Goal: Task Accomplishment & Management: Use online tool/utility

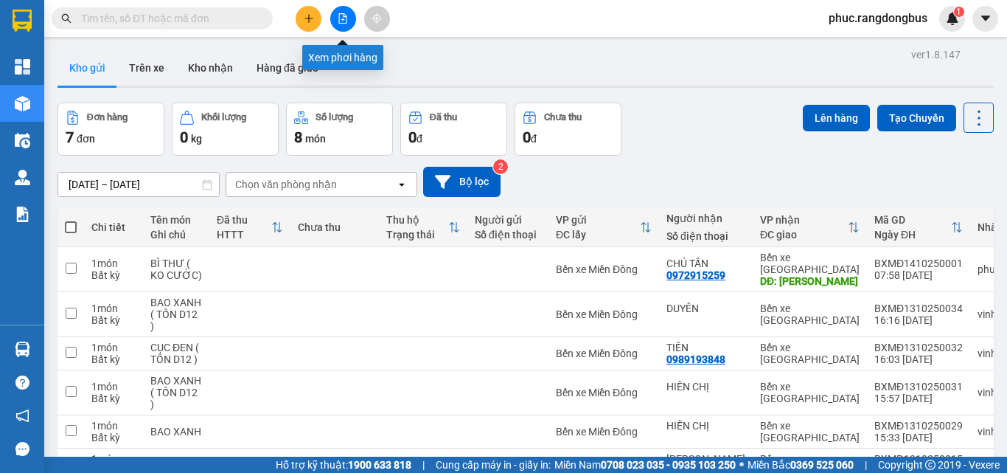
click at [333, 18] on button at bounding box center [343, 19] width 26 height 26
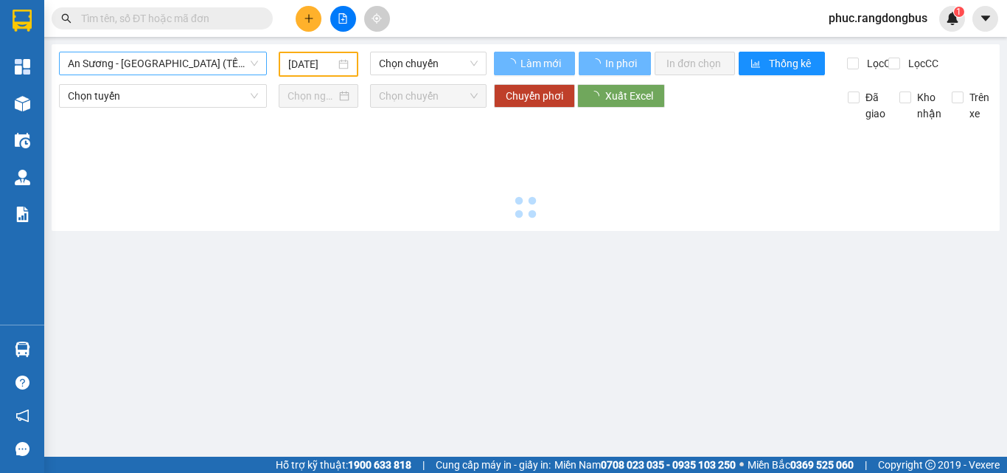
type input "[DATE]"
click at [167, 66] on span "An Sương - [GEOGRAPHIC_DATA] (TẾT)" at bounding box center [163, 63] width 190 height 22
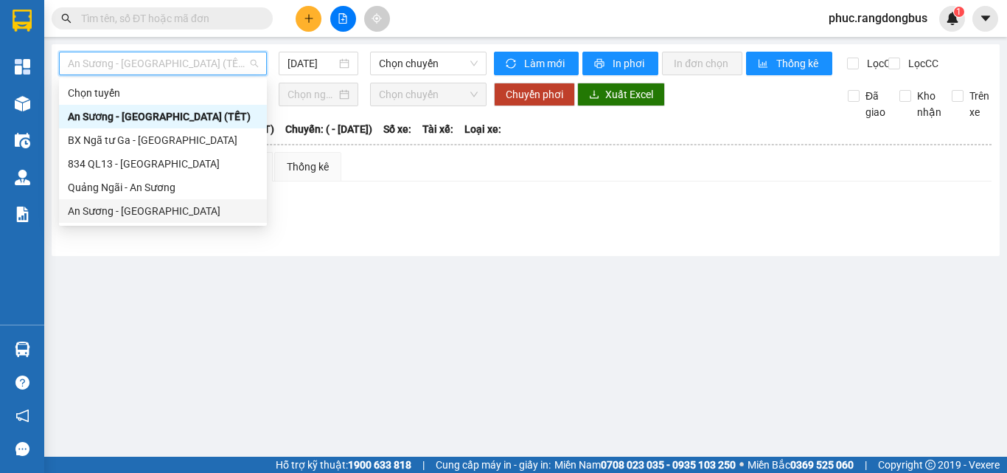
click at [163, 212] on div "An Sương - [GEOGRAPHIC_DATA]" at bounding box center [163, 211] width 190 height 16
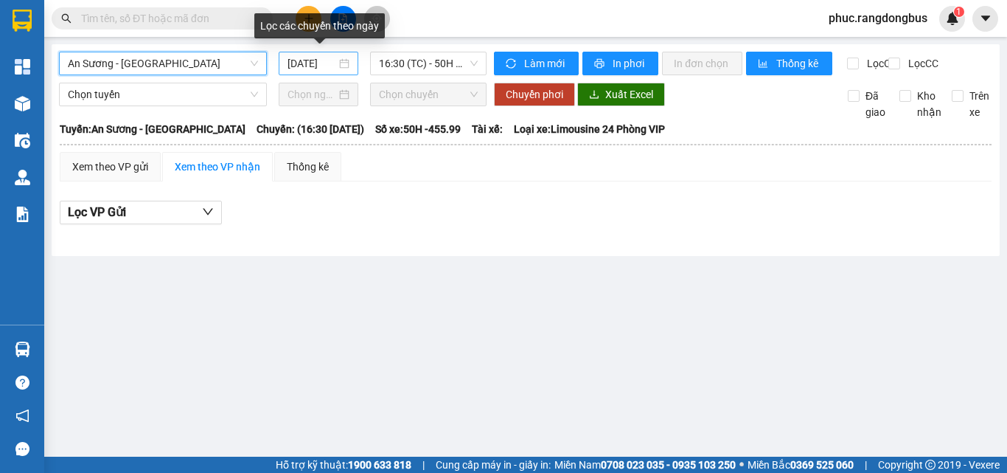
click at [328, 67] on input "[DATE]" at bounding box center [312, 63] width 49 height 16
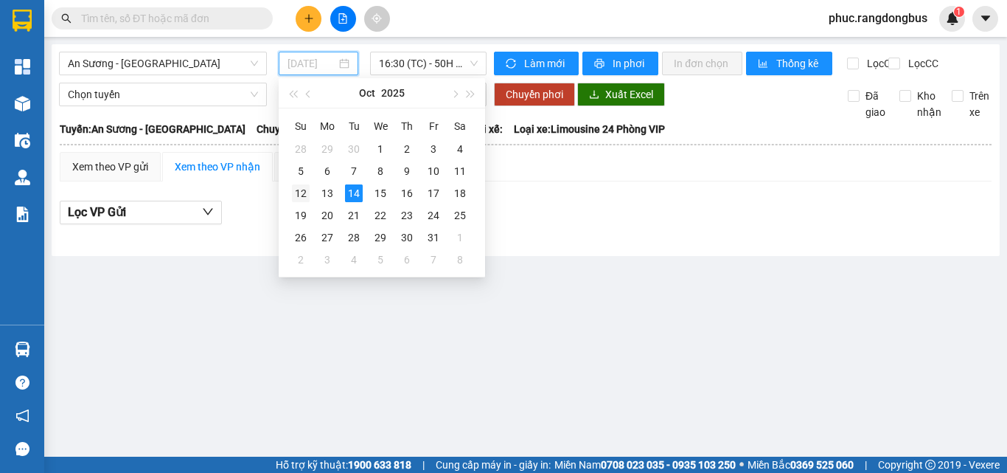
click at [301, 191] on div "12" at bounding box center [301, 193] width 18 height 18
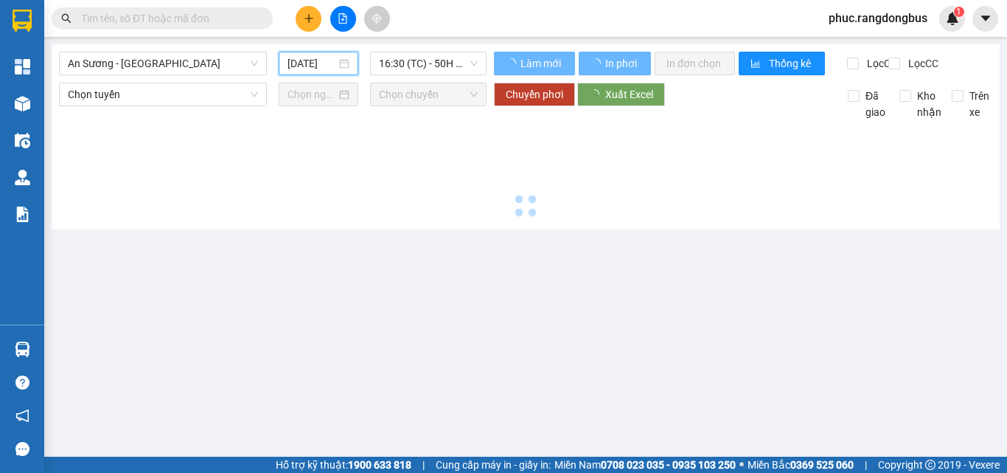
type input "[DATE]"
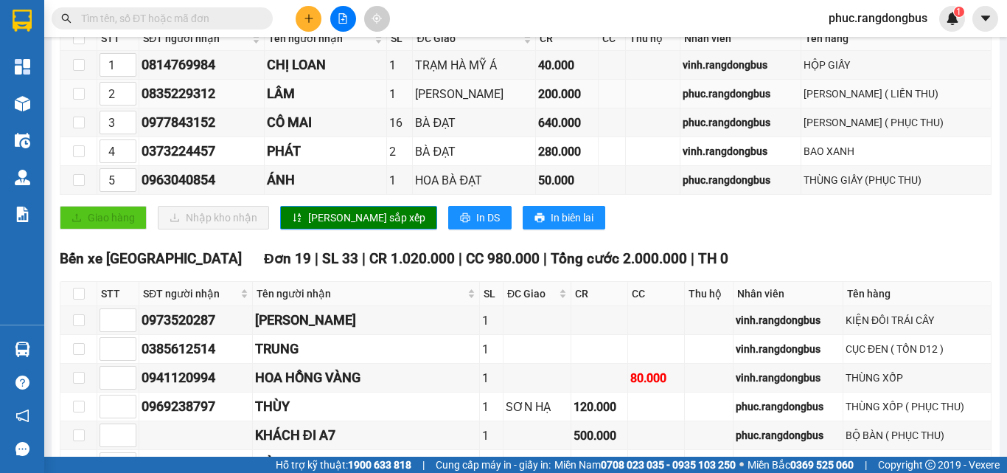
scroll to position [295, 0]
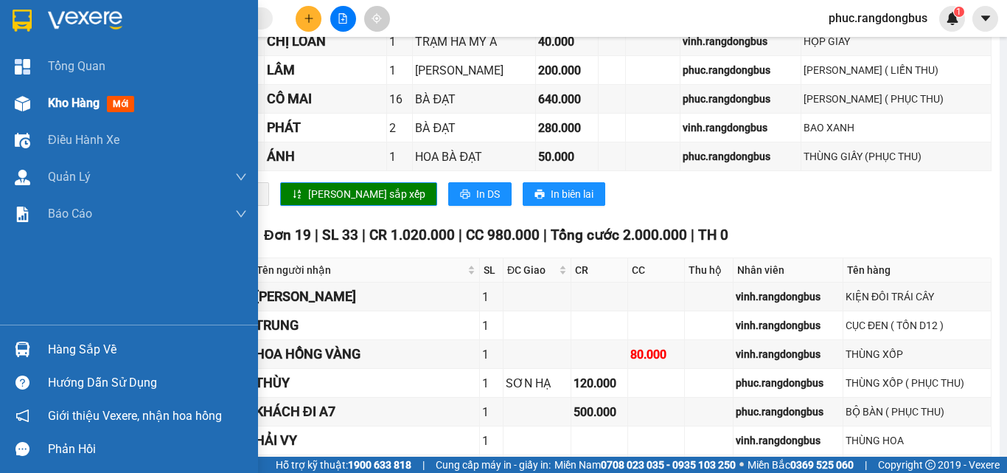
click at [120, 113] on div "Kho hàng mới" at bounding box center [147, 103] width 199 height 37
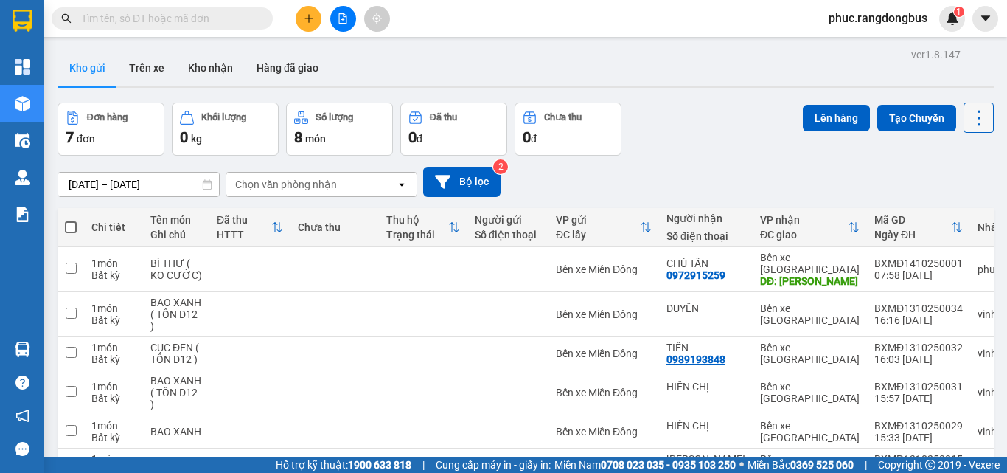
click at [973, 117] on icon at bounding box center [979, 118] width 21 height 21
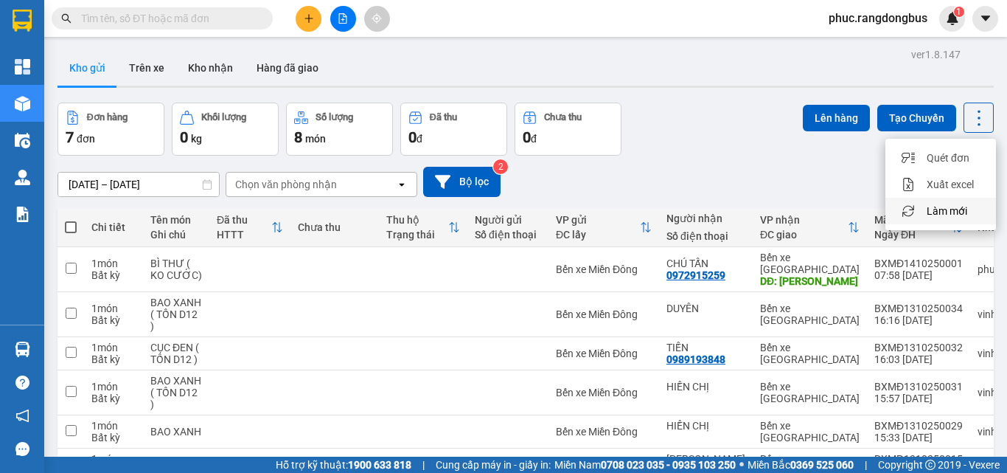
click at [943, 202] on li "Làm mới" at bounding box center [941, 211] width 111 height 27
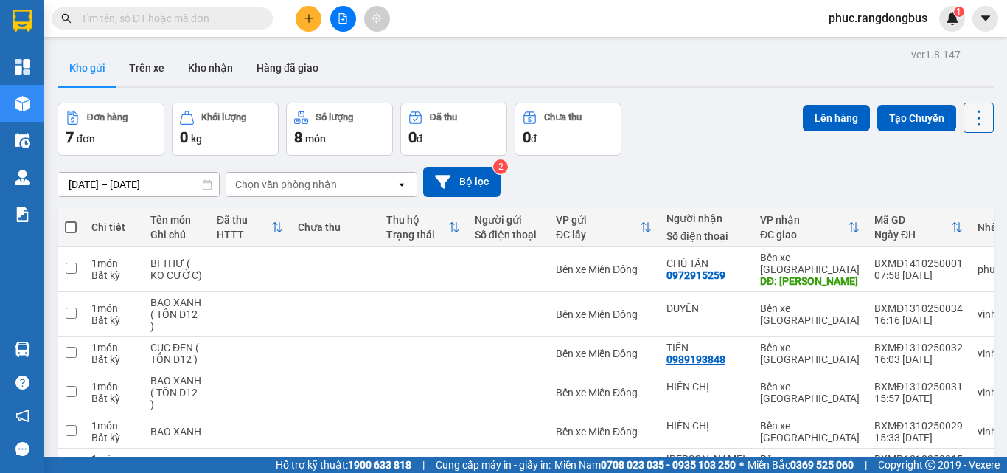
click at [971, 131] on button at bounding box center [979, 118] width 30 height 30
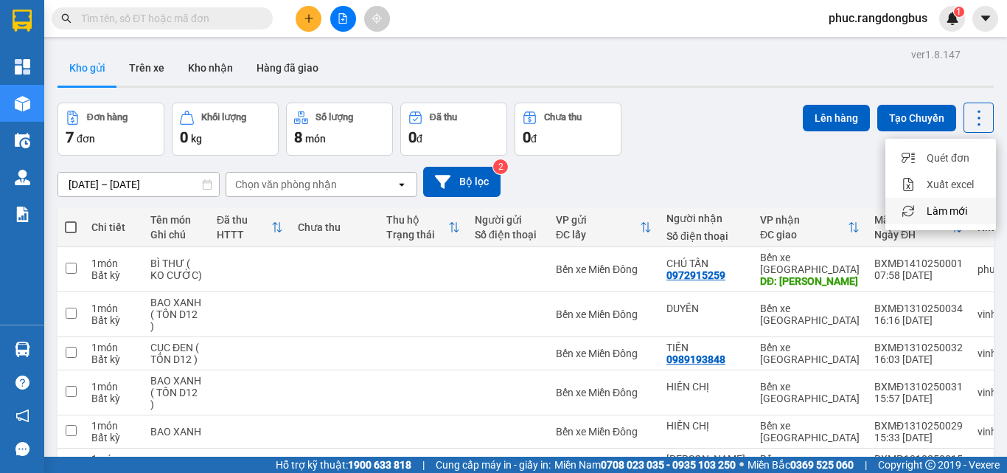
click at [957, 207] on span "Làm mới" at bounding box center [947, 211] width 41 height 15
